Goal: Navigation & Orientation: Find specific page/section

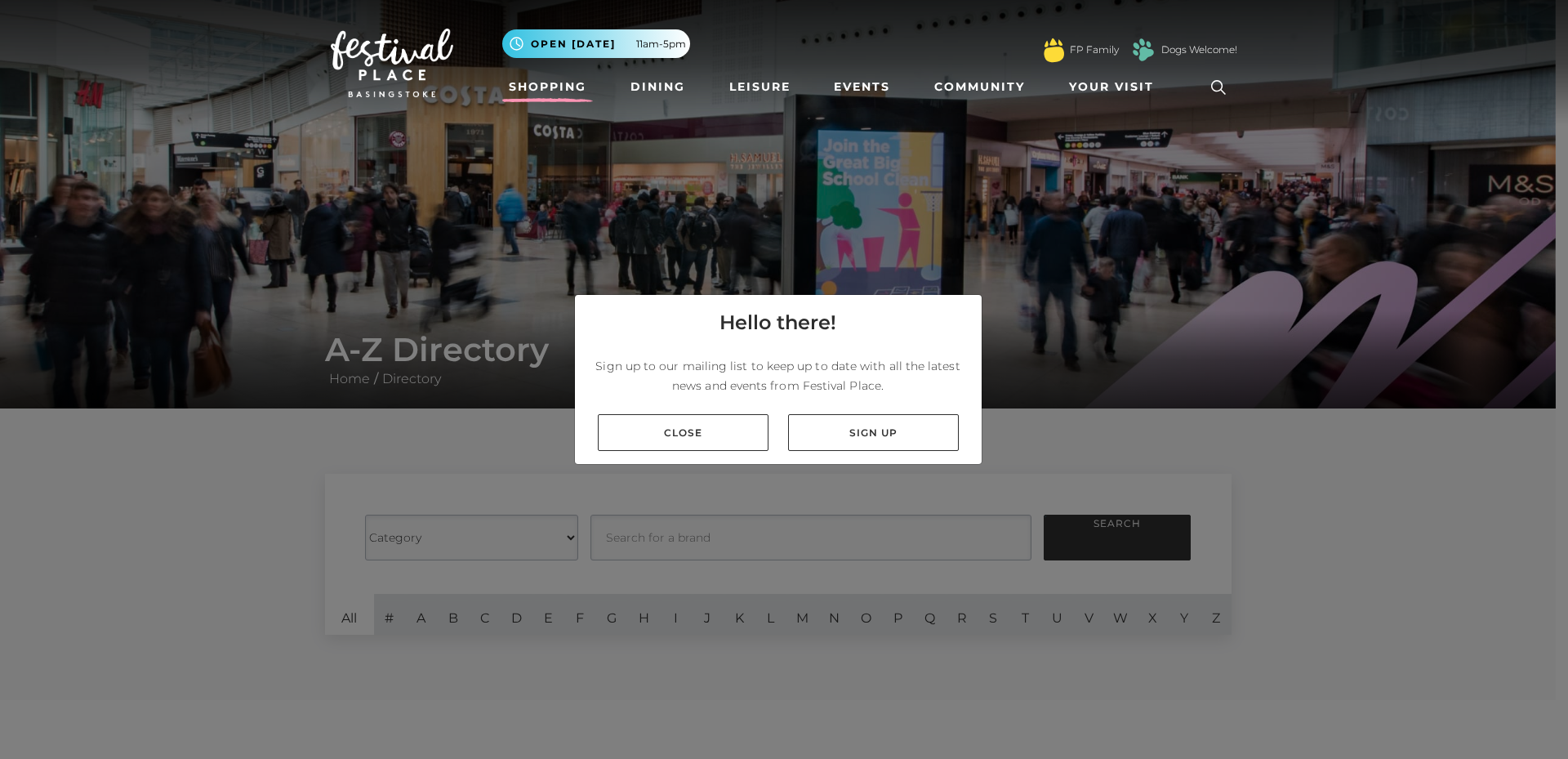
click at [556, 80] on link "Shopping" at bounding box center [547, 87] width 91 height 31
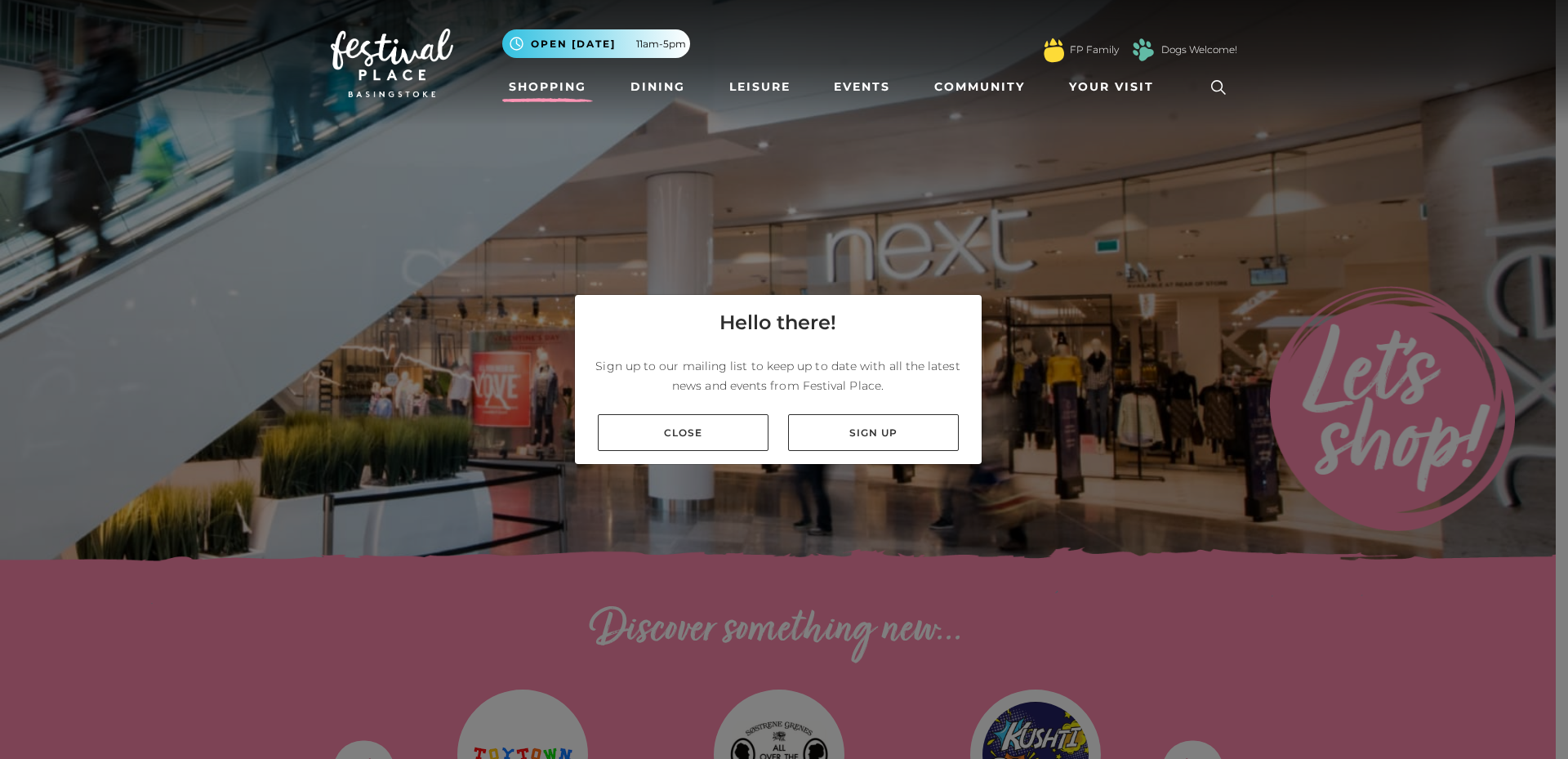
click at [754, 708] on div "Hello there! Sign up to our mailing list to keep up to date with all the latest…" at bounding box center [784, 379] width 1568 height 759
click at [657, 635] on div "Hello there! Sign up to our mailing list to keep up to date with all the latest…" at bounding box center [784, 379] width 1568 height 759
click at [760, 632] on div "Hello there! Sign up to our mailing list to keep up to date with all the latest…" at bounding box center [784, 379] width 1568 height 759
click at [904, 634] on div "Hello there! Sign up to our mailing list to keep up to date with all the latest…" at bounding box center [784, 379] width 1568 height 759
click at [541, 42] on span "Open [DATE]" at bounding box center [573, 43] width 85 height 14
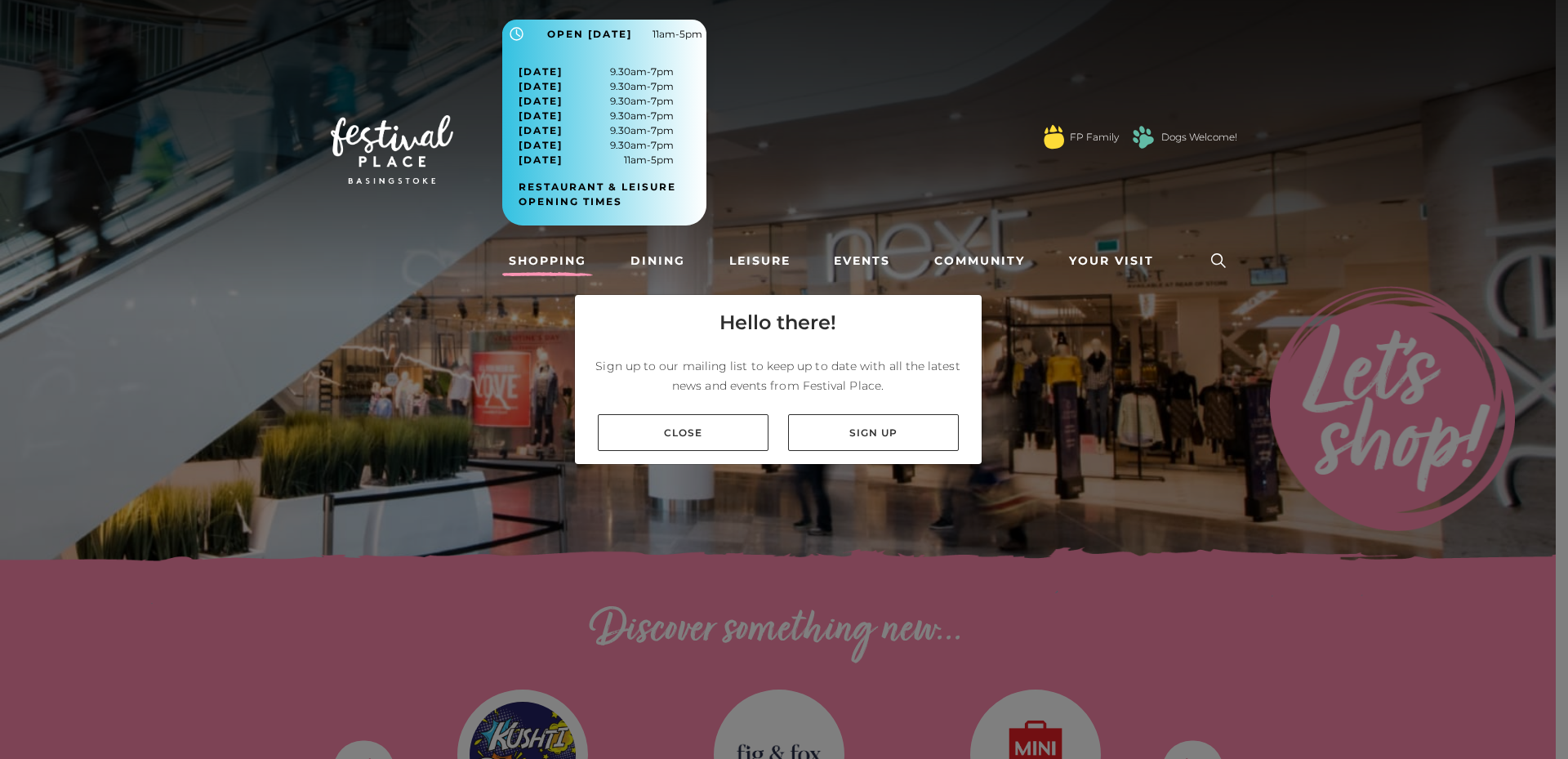
click at [1215, 259] on icon at bounding box center [1218, 261] width 25 height 25
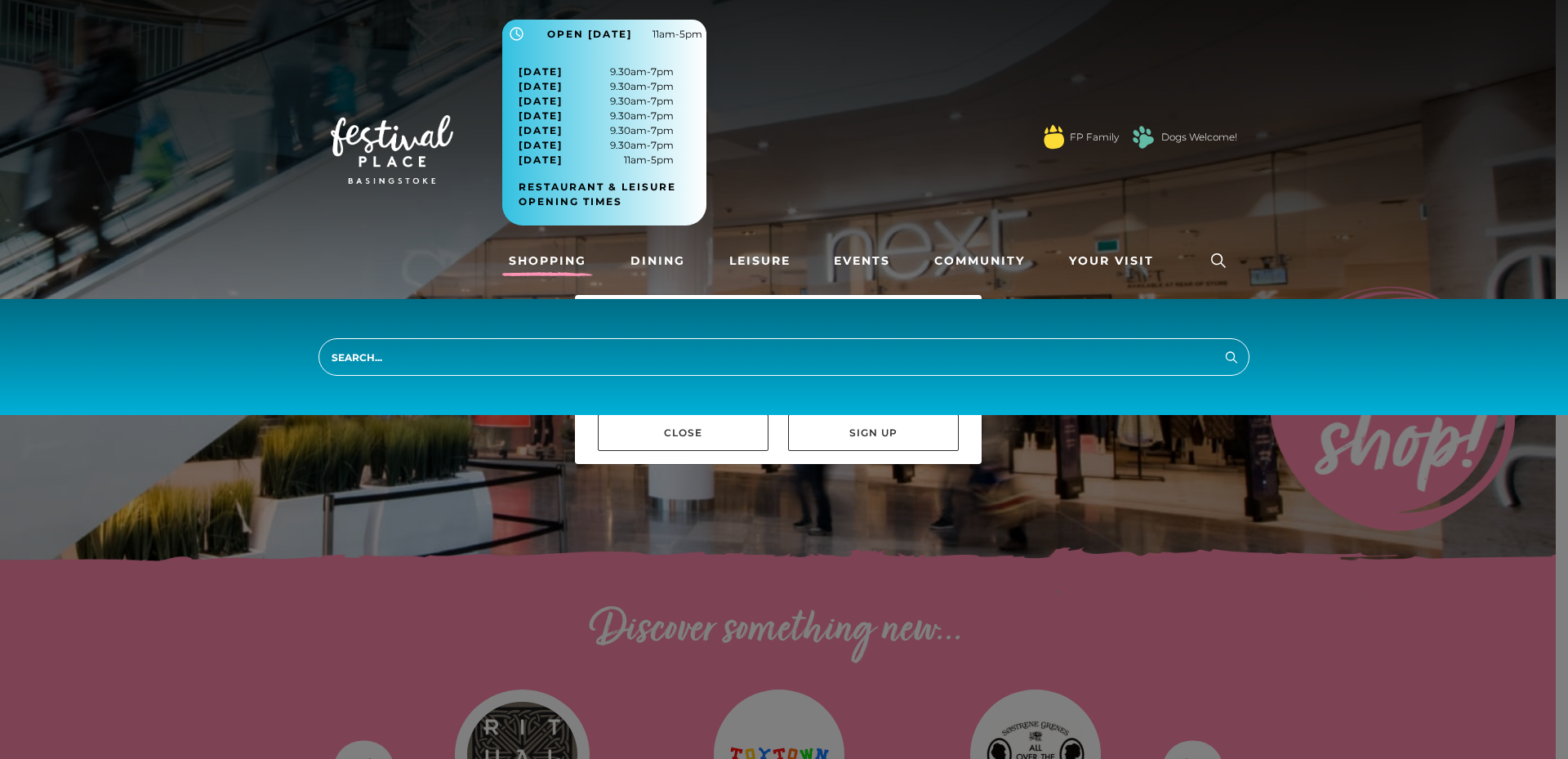
click at [528, 258] on link "Shopping" at bounding box center [547, 261] width 91 height 31
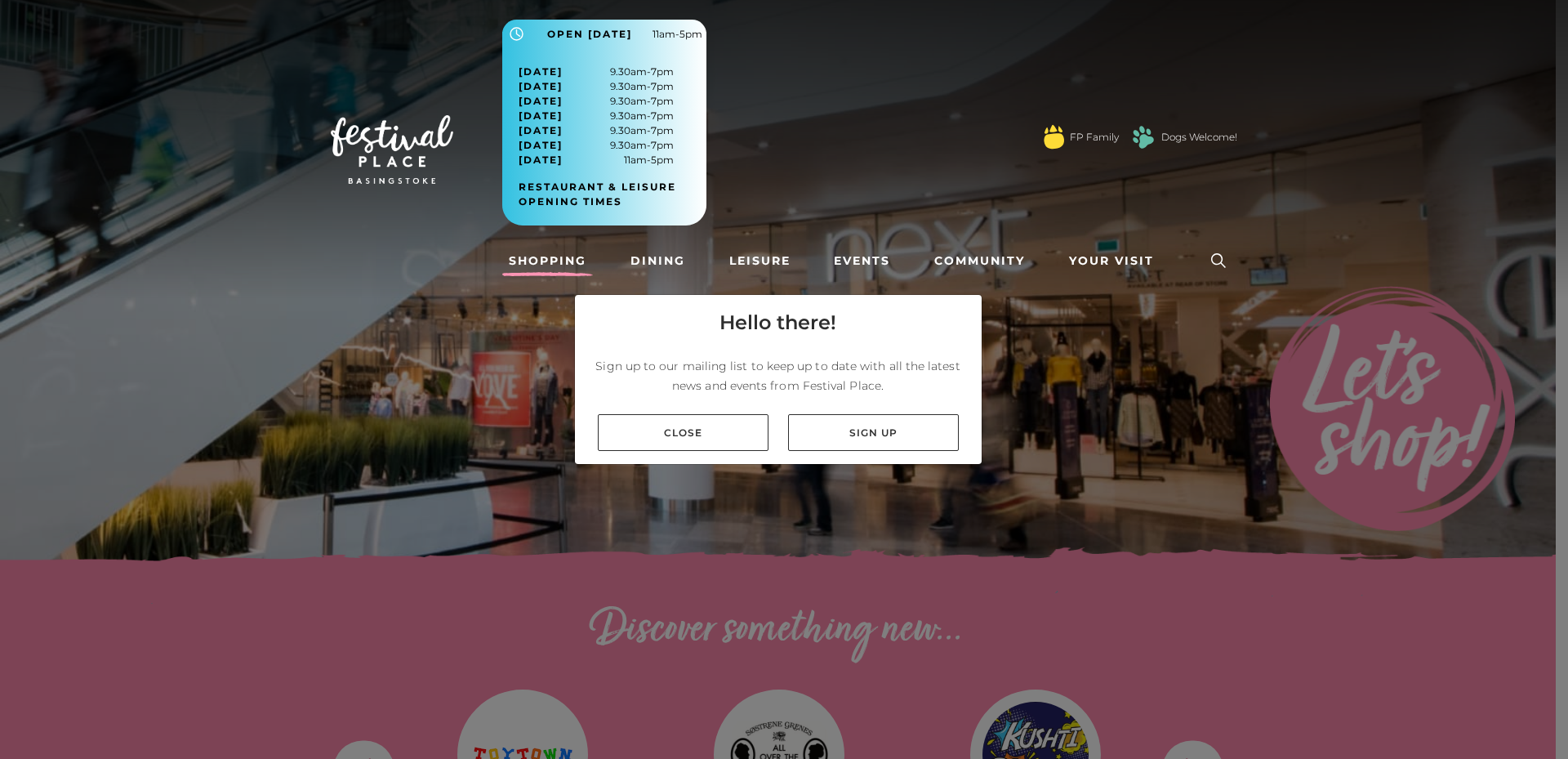
click at [528, 258] on link "Shopping" at bounding box center [547, 261] width 91 height 31
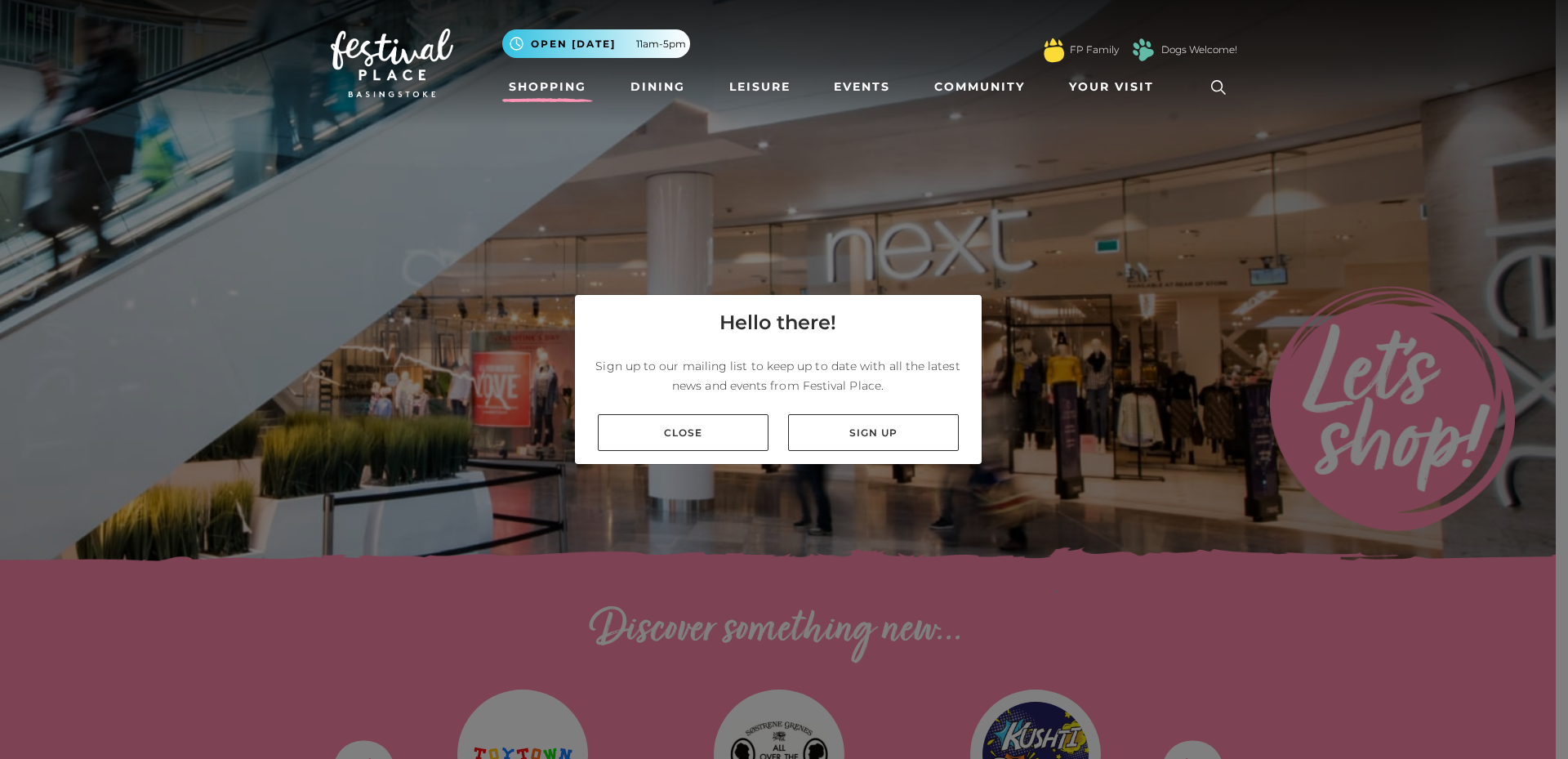
click at [511, 95] on link "Shopping" at bounding box center [547, 87] width 91 height 31
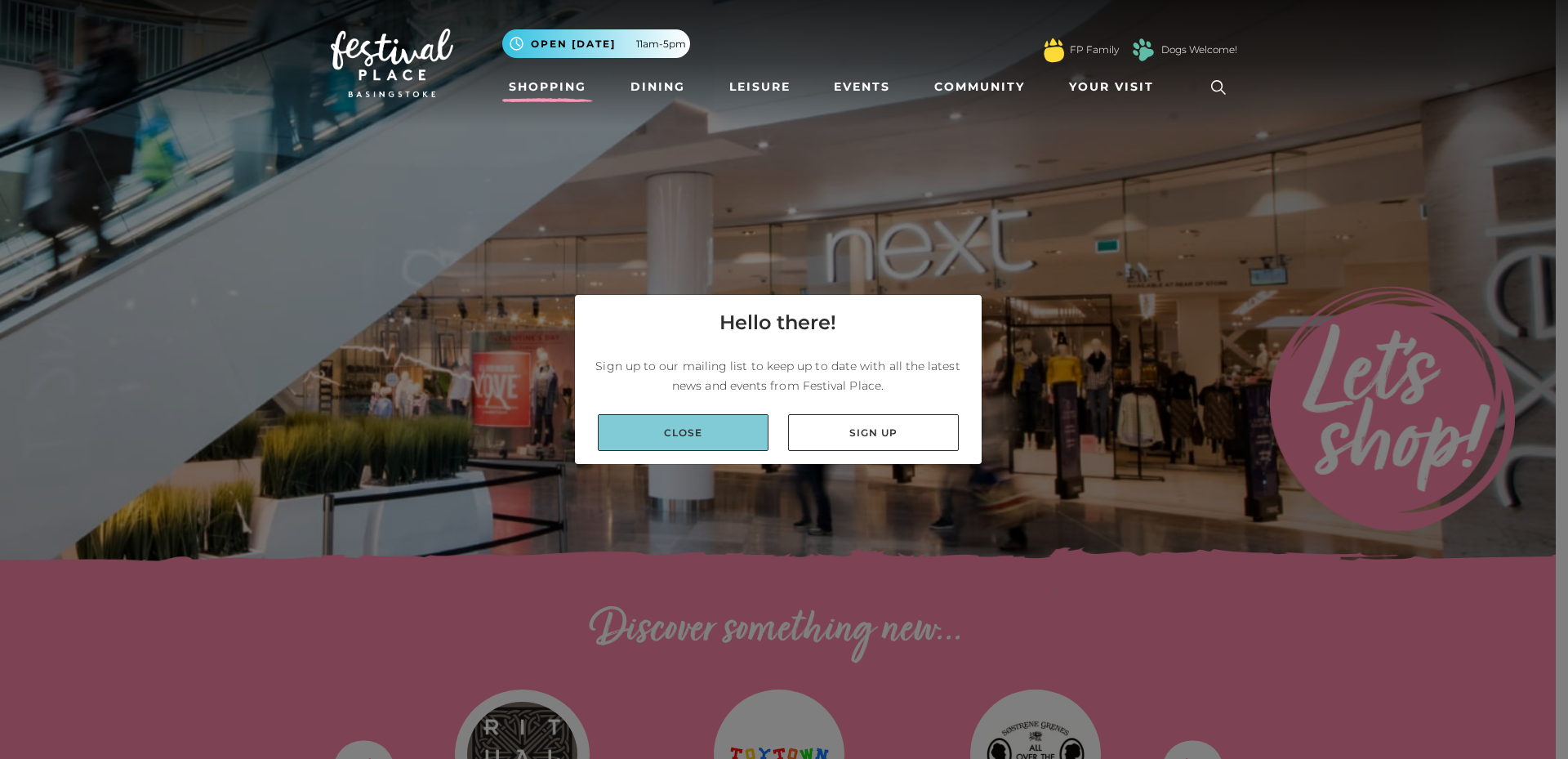
click at [677, 427] on link "Close" at bounding box center [683, 432] width 171 height 36
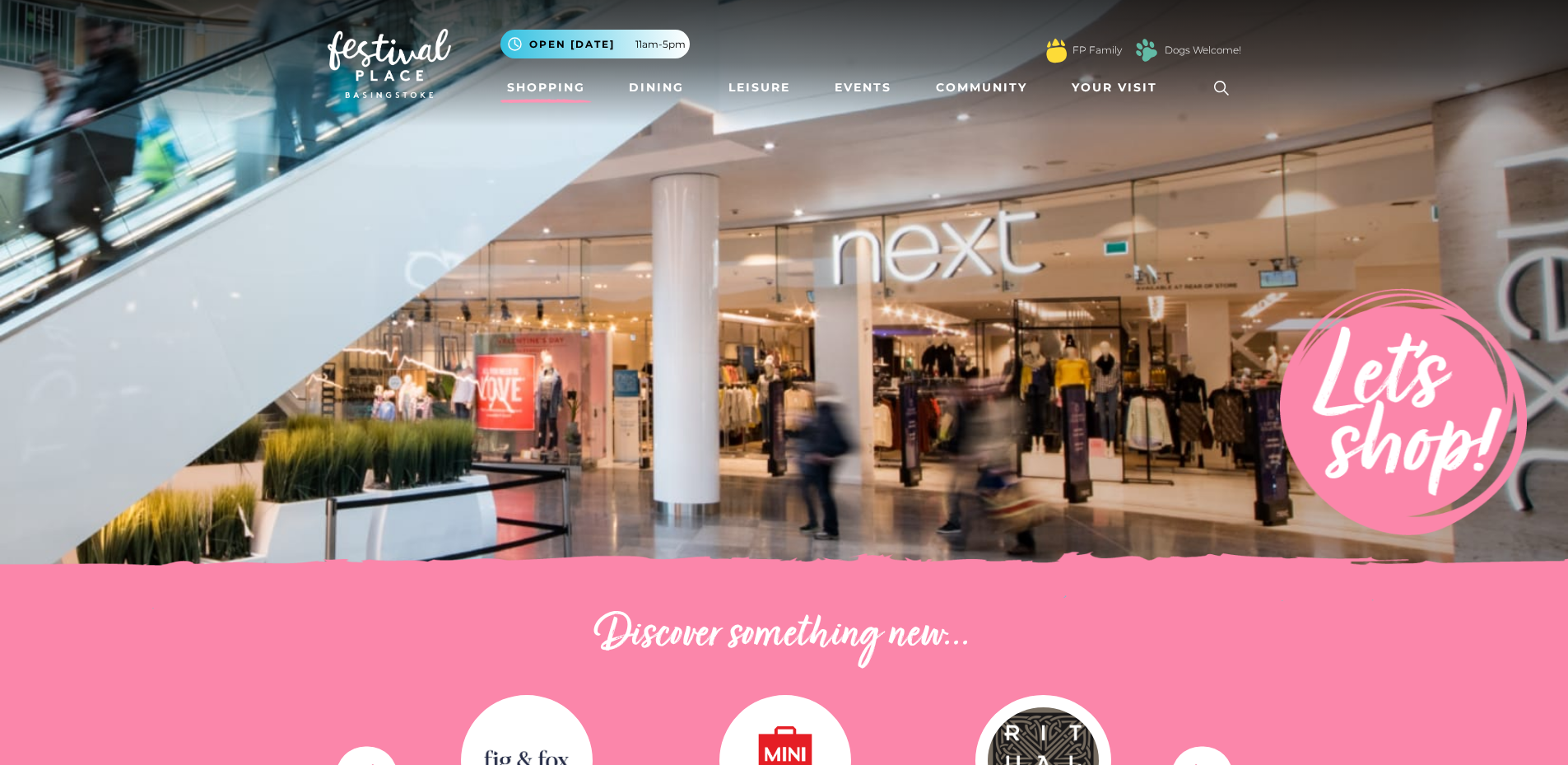
click at [1341, 421] on img at bounding box center [1403, 411] width 247 height 247
drag, startPoint x: 1378, startPoint y: 393, endPoint x: 1386, endPoint y: 452, distance: 59.5
click at [1379, 400] on img at bounding box center [1403, 411] width 247 height 247
click at [1391, 459] on img at bounding box center [1403, 411] width 247 height 247
click at [518, 42] on icon ".st5{fill:none;stroke:#FFFFFF;stroke-width:2.29;stroke-miterlimit:10;}" at bounding box center [514, 43] width 20 height 20
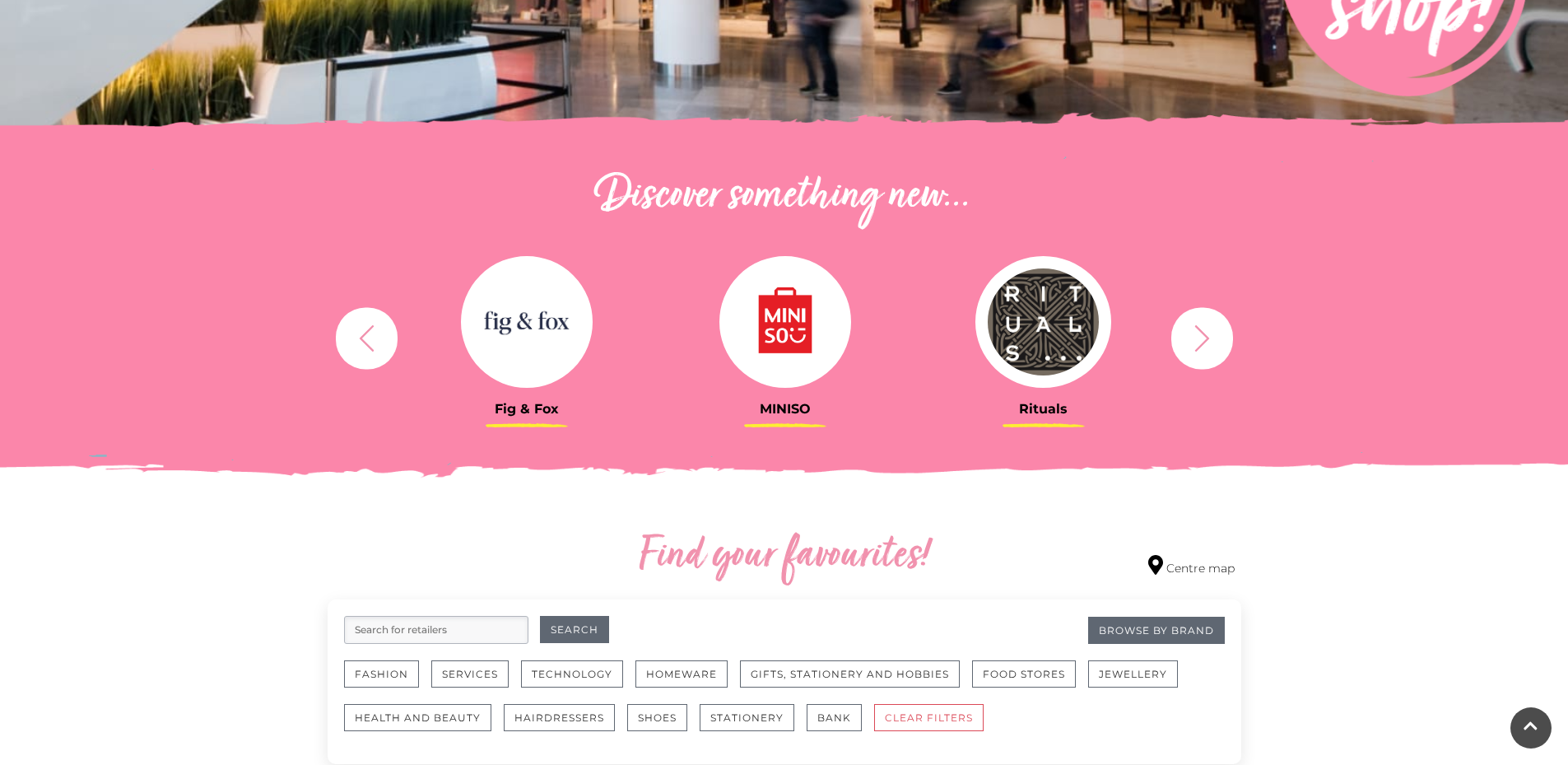
scroll to position [658, 0]
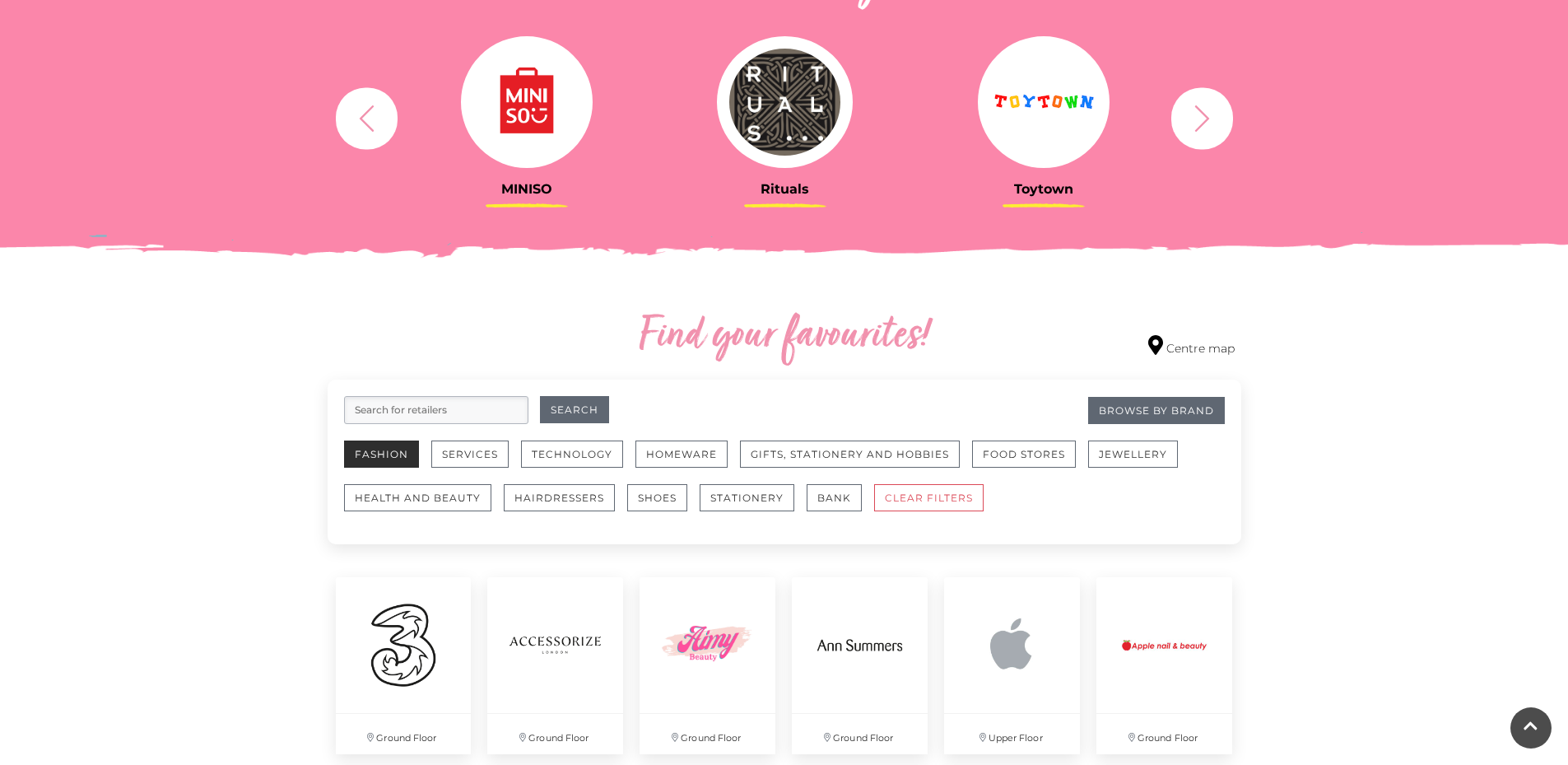
click at [371, 452] on button "Fashion" at bounding box center [382, 454] width 75 height 27
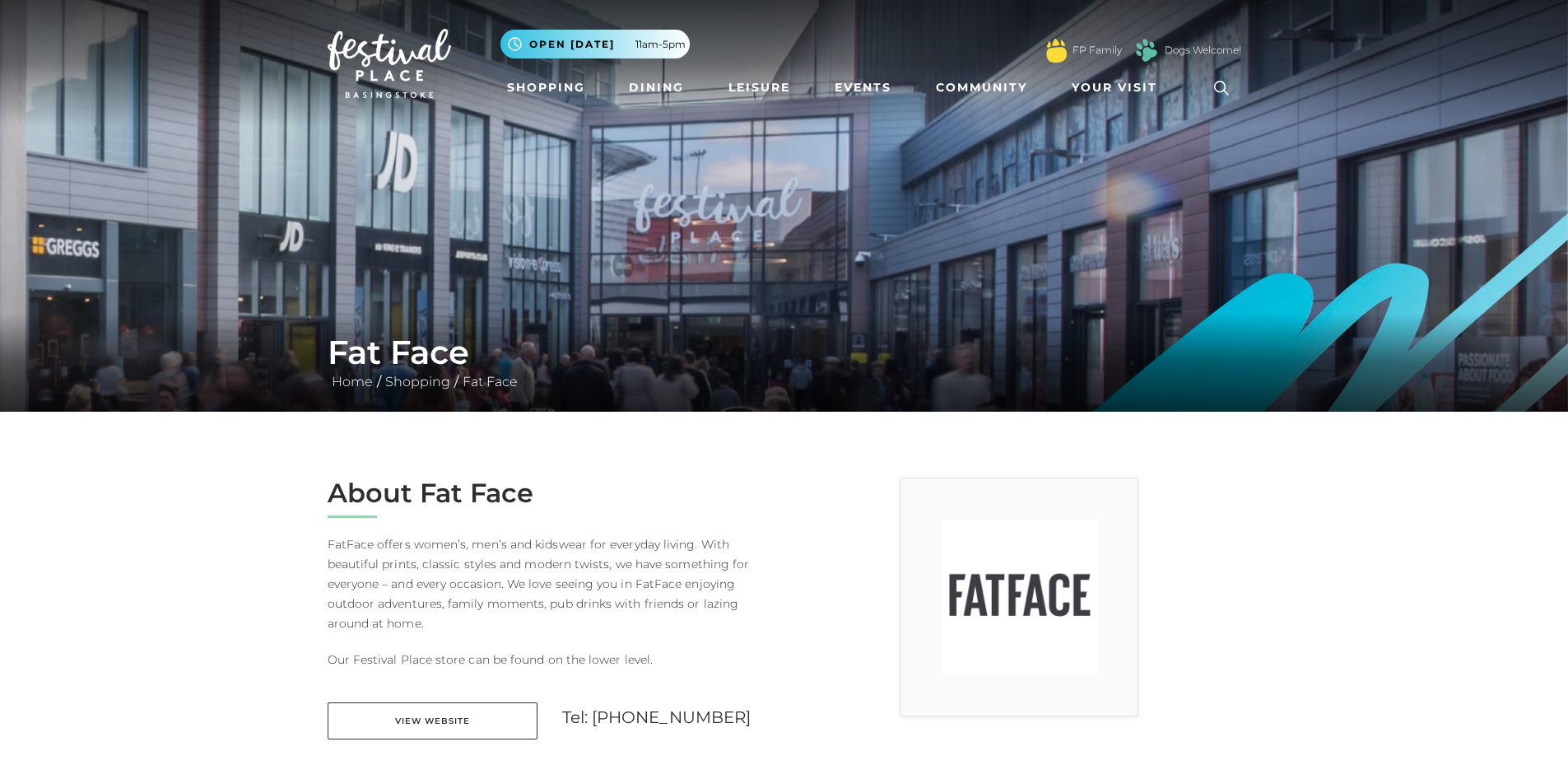
scroll to position [219, 0]
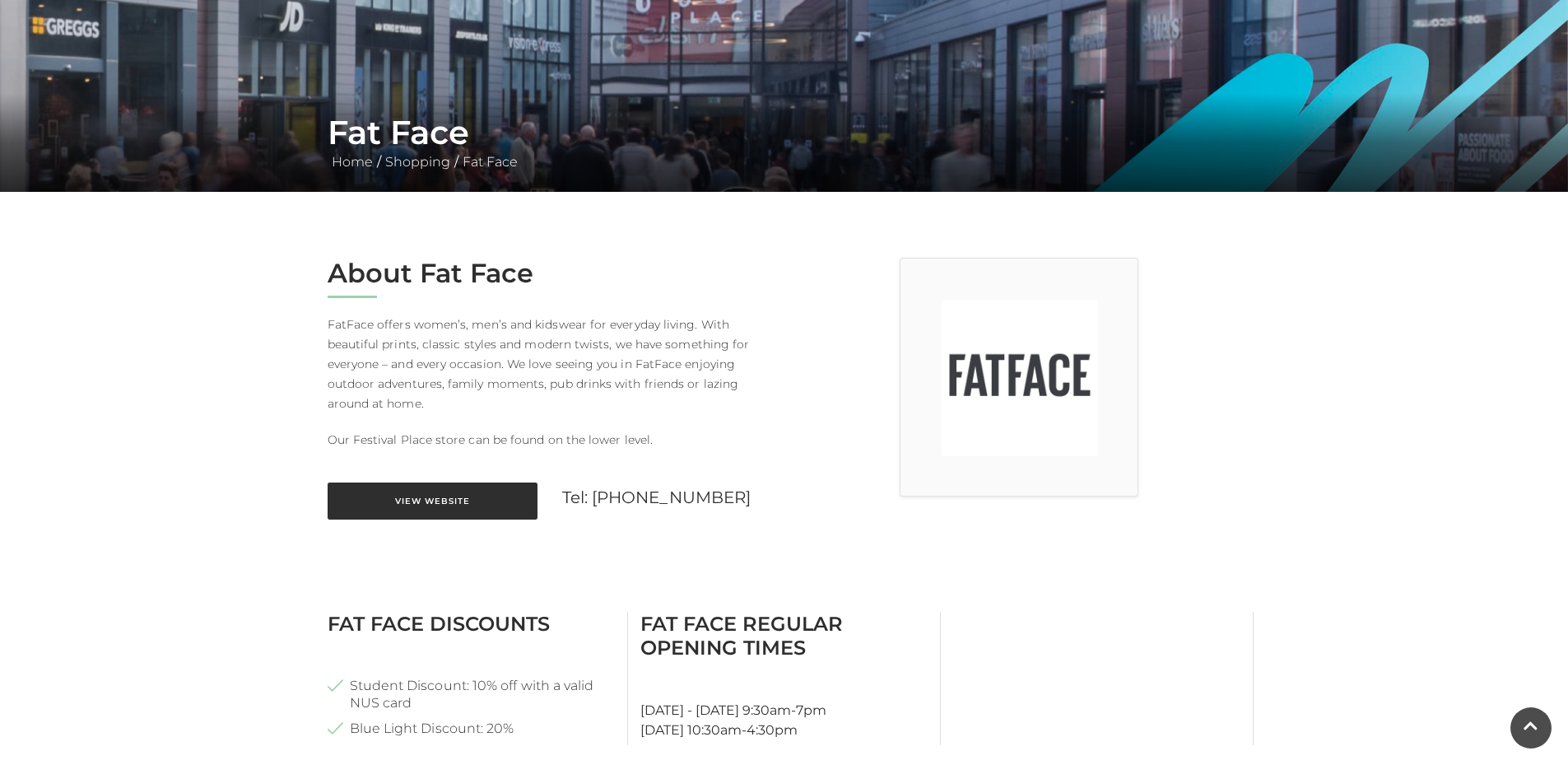
click at [432, 495] on link "View Website" at bounding box center [432, 500] width 210 height 37
